Goal: Information Seeking & Learning: Learn about a topic

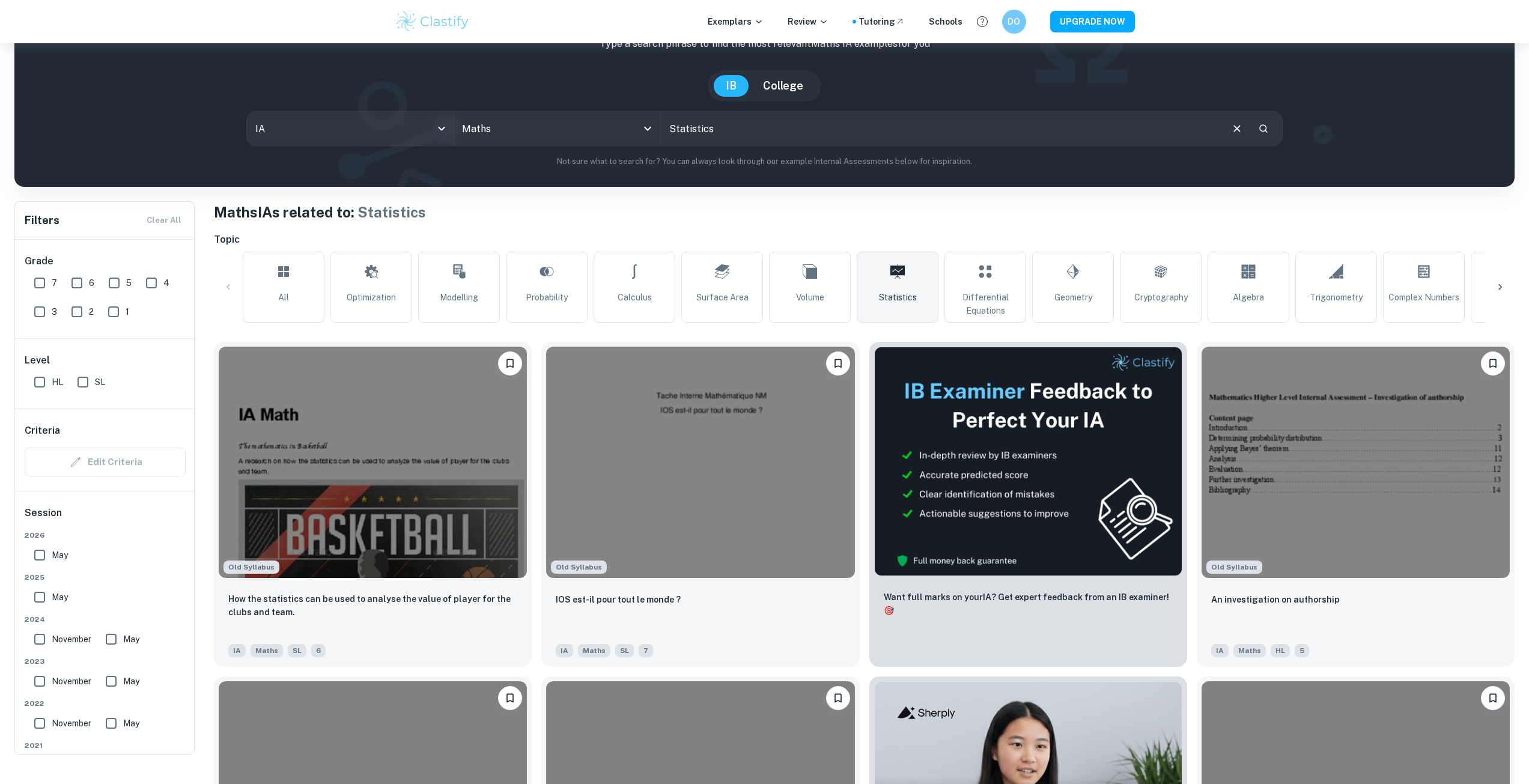
scroll to position [120, 0]
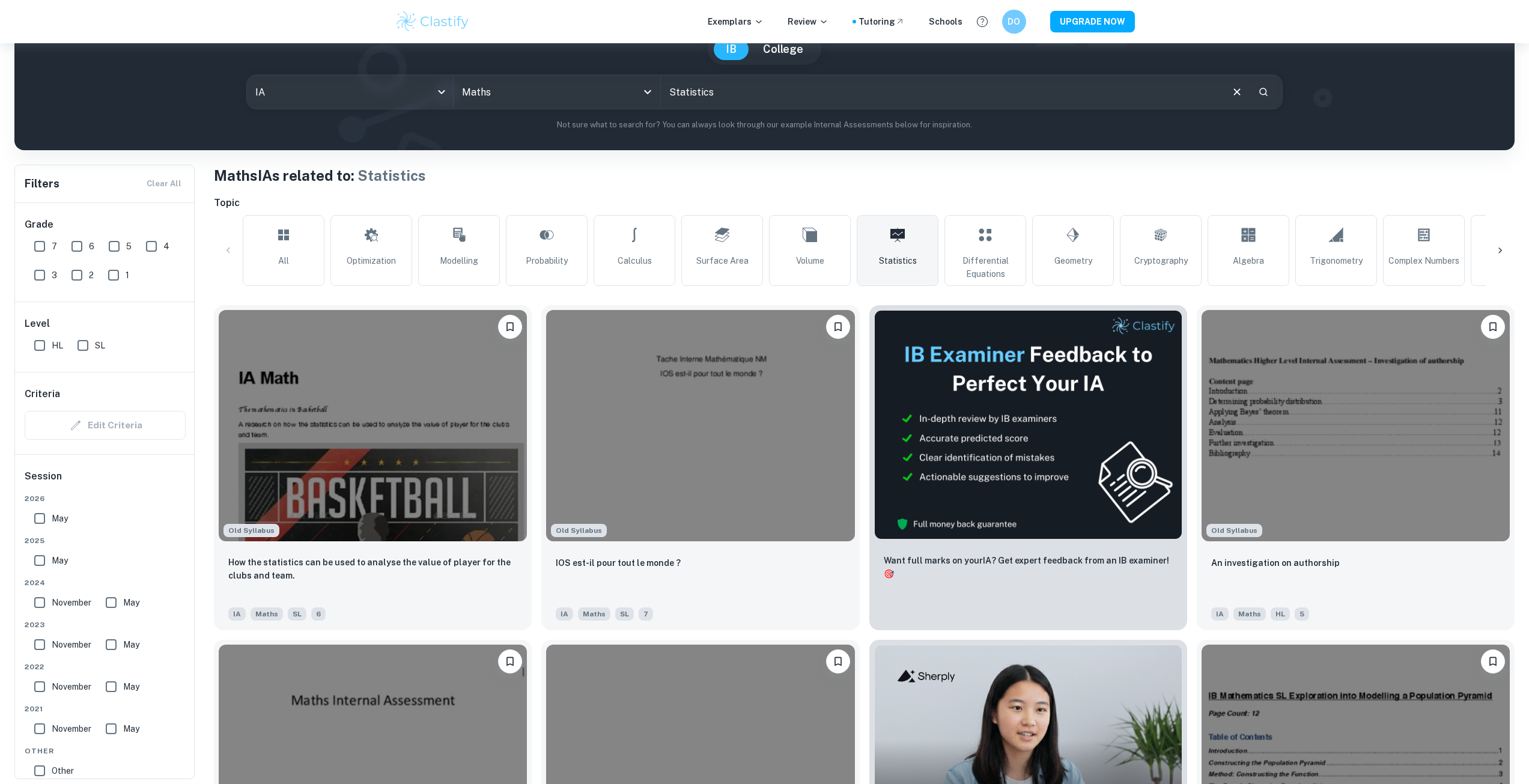
click at [1417, 129] on p "Not sure what to search for? You can always look through our example Internal A…" at bounding box center [764, 125] width 1481 height 12
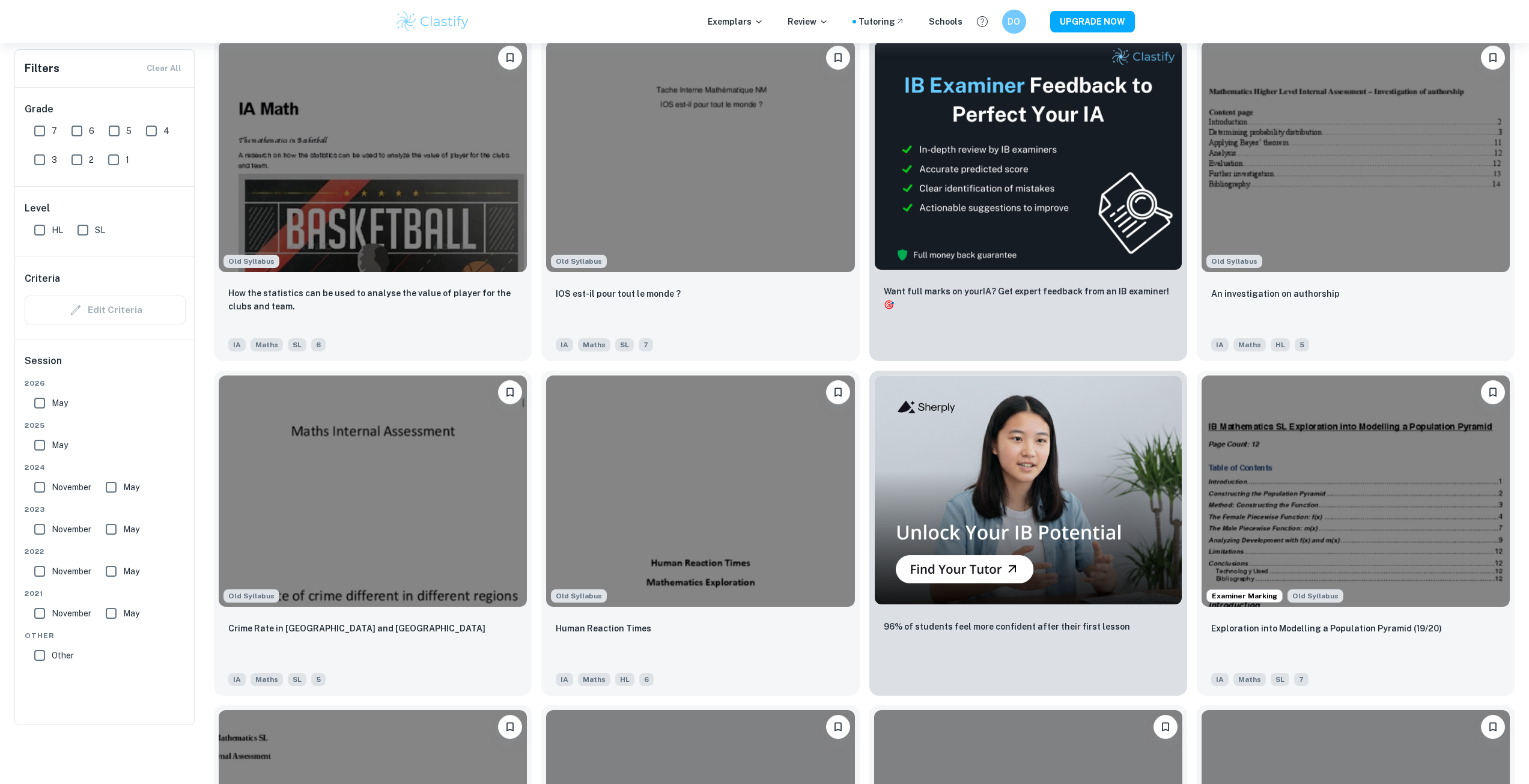
scroll to position [420, 0]
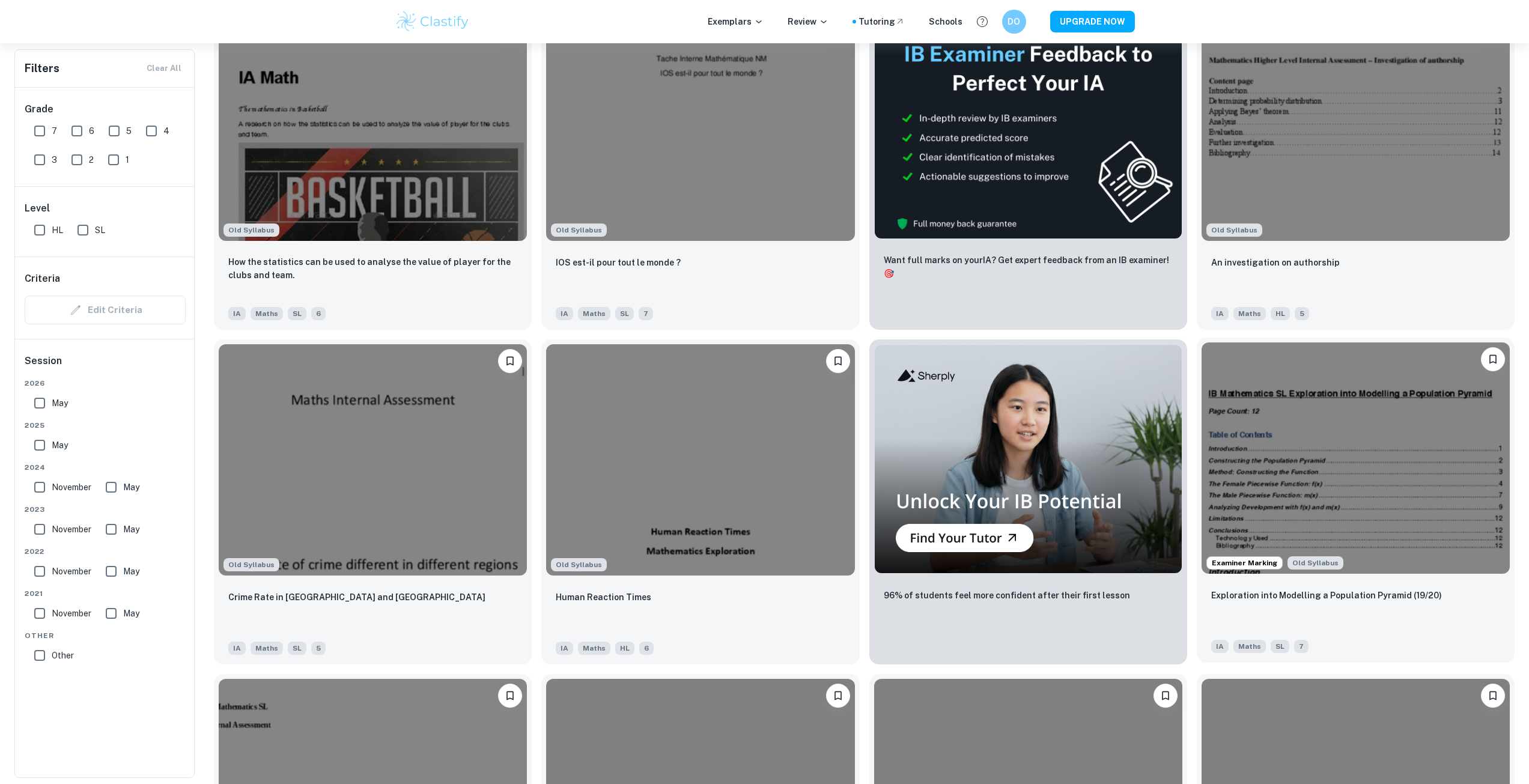
click at [1514, 603] on div "Exploration into Modelling a Population Pyramid (19/20) IA Maths SL 7" at bounding box center [1356, 621] width 318 height 84
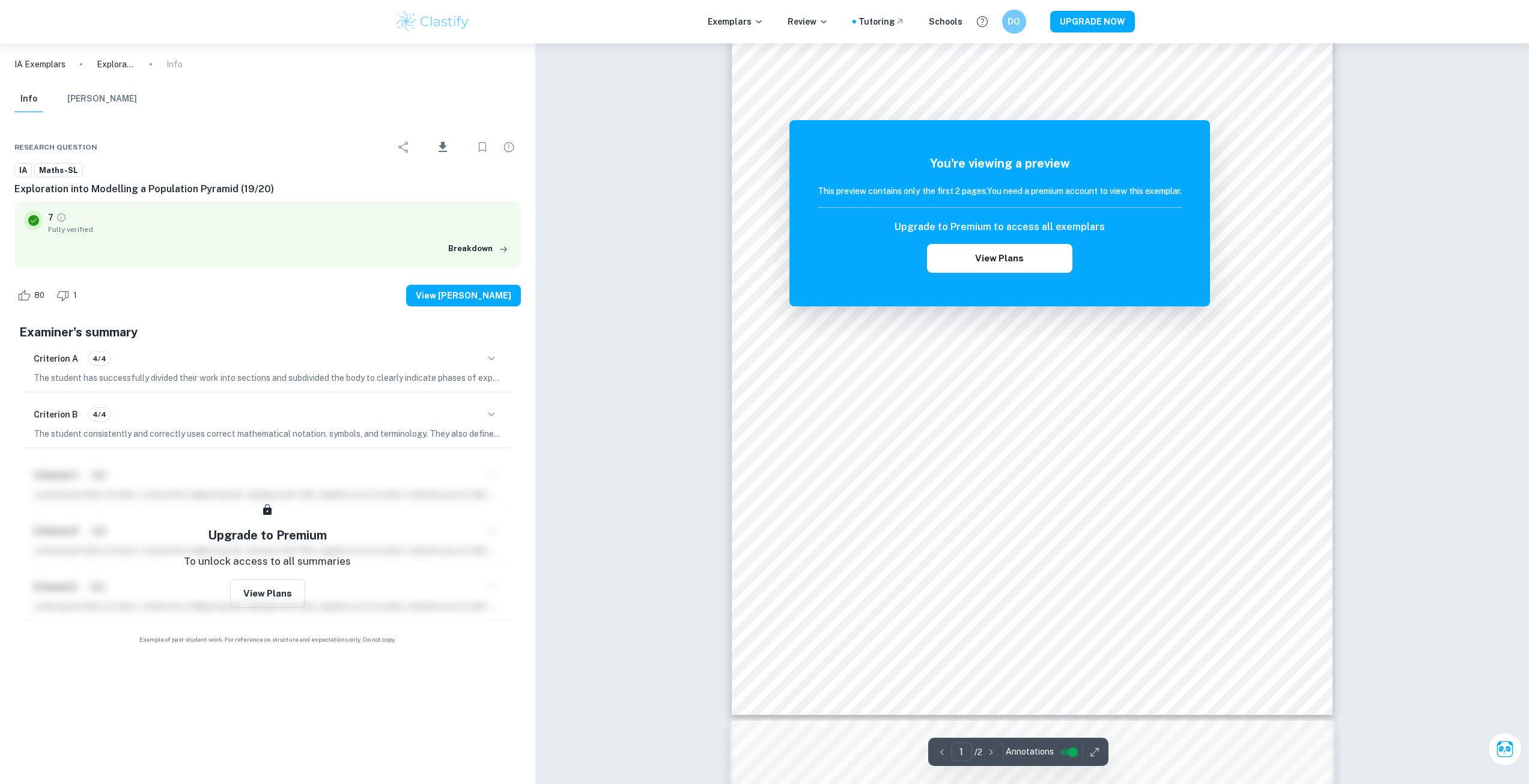
scroll to position [120, 0]
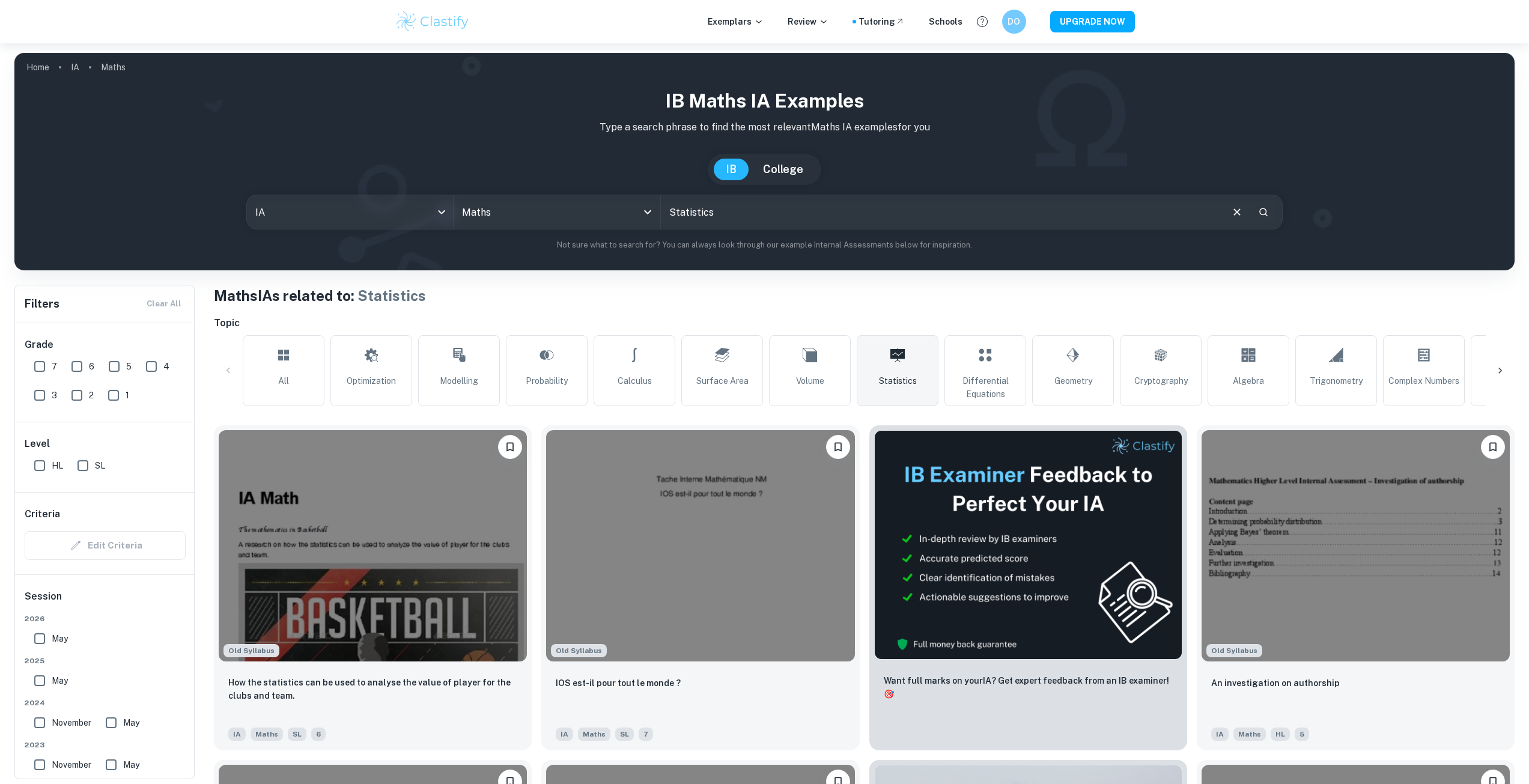
click at [39, 365] on input "7" at bounding box center [39, 366] width 24 height 24
checkbox input "true"
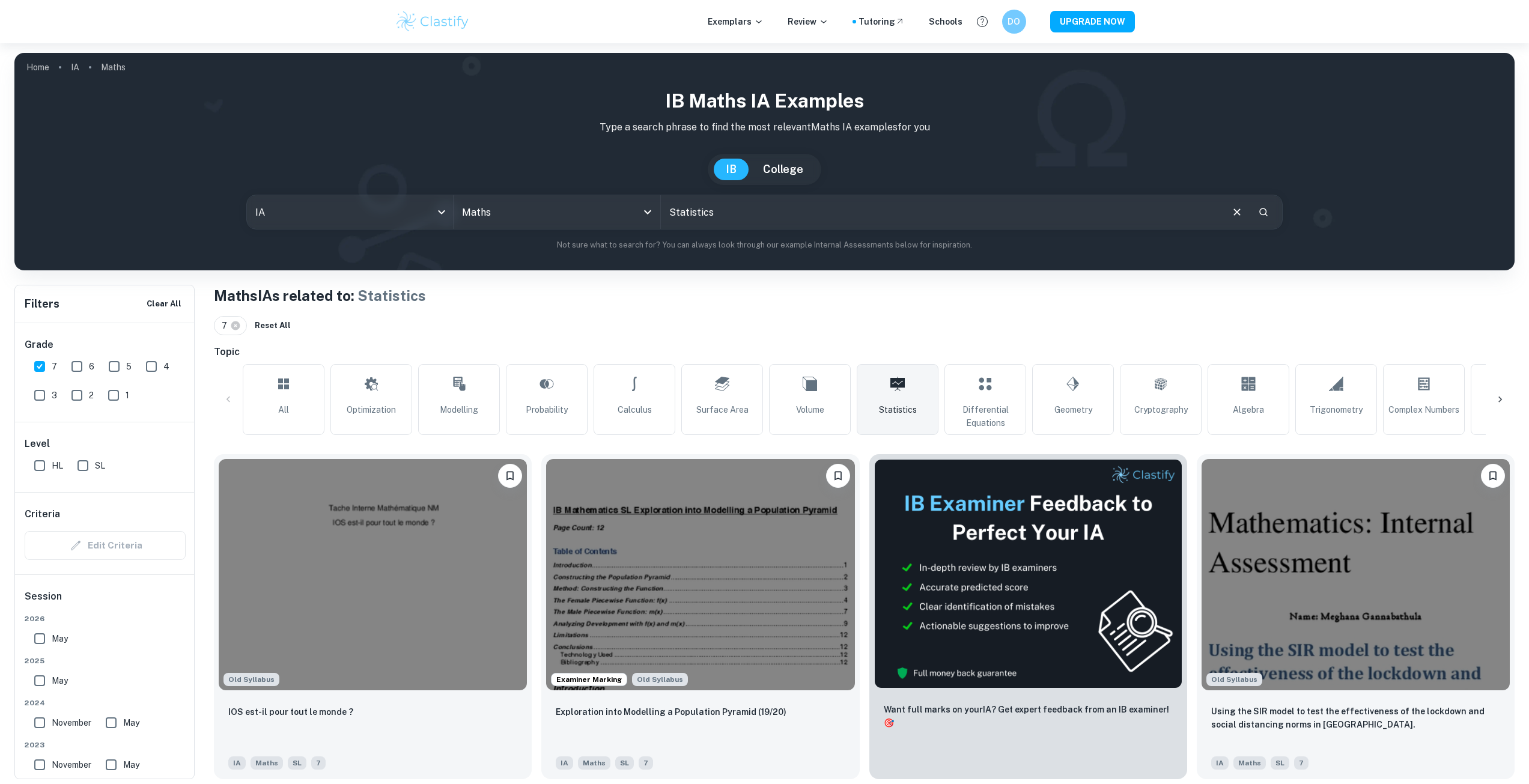
click at [91, 477] on input "SL" at bounding box center [82, 465] width 24 height 24
checkbox input "true"
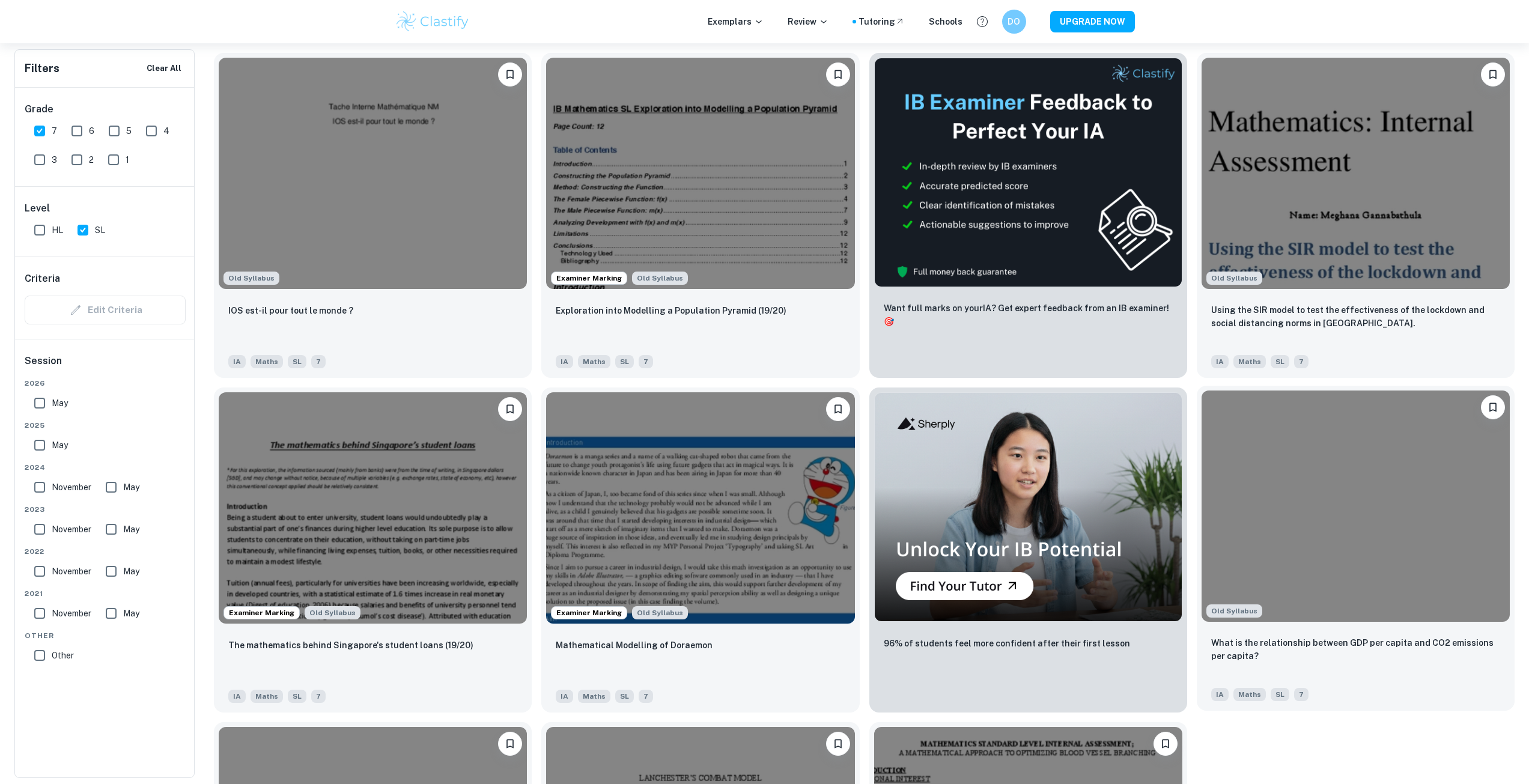
scroll to position [304, 0]
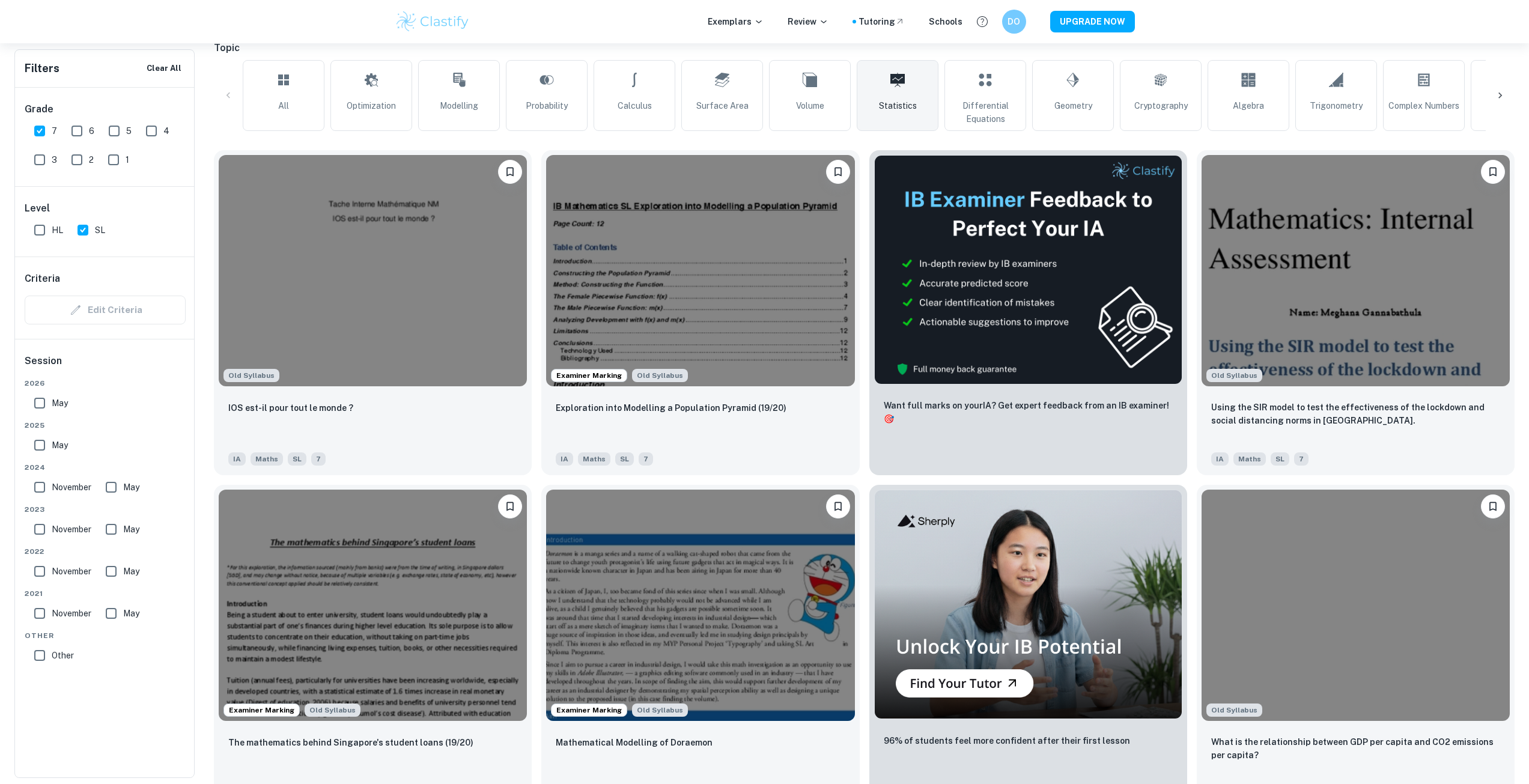
click at [1520, 489] on div "Home IA Maths IB Maths IA examples Type a search phrase to find the most releva…" at bounding box center [764, 441] width 1529 height 1405
click at [1523, 471] on div "Home IA Maths IB Maths IA examples Type a search phrase to find the most releva…" at bounding box center [764, 441] width 1529 height 1405
click at [1521, 625] on div "Home IA Maths IB Maths IA examples Type a search phrase to find the most releva…" at bounding box center [764, 441] width 1529 height 1405
click at [1521, 483] on div "Home IA Maths IB Maths IA examples Type a search phrase to find the most releva…" at bounding box center [764, 441] width 1529 height 1405
